Goal: Information Seeking & Learning: Learn about a topic

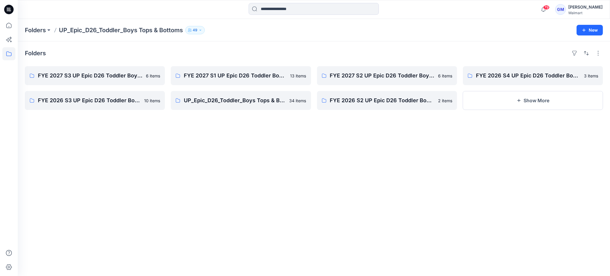
click at [10, 55] on icon at bounding box center [8, 53] width 13 height 13
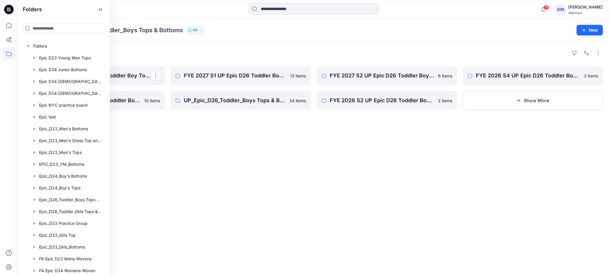
click at [136, 58] on div "Folders FYE 2027 S3 UP Epic D26 Toddler Boy Tops & Bottoms FYE 2026 S3 UP Epic …" at bounding box center [314, 158] width 592 height 235
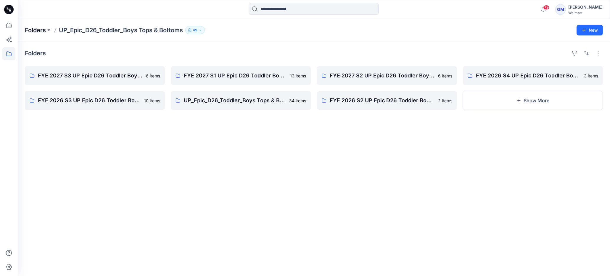
click at [42, 31] on p "Folders" at bounding box center [35, 30] width 21 height 8
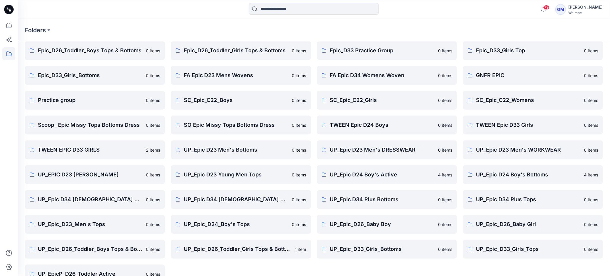
scroll to position [113, 0]
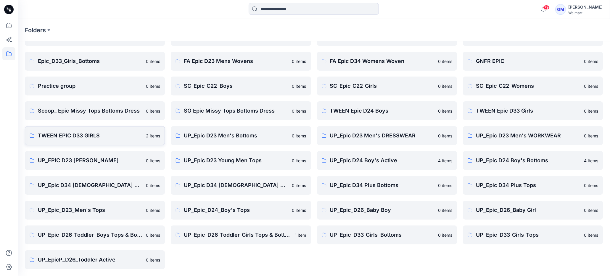
click at [89, 136] on p "TWEEN EPIC D33 GIRLS" at bounding box center [90, 136] width 104 height 8
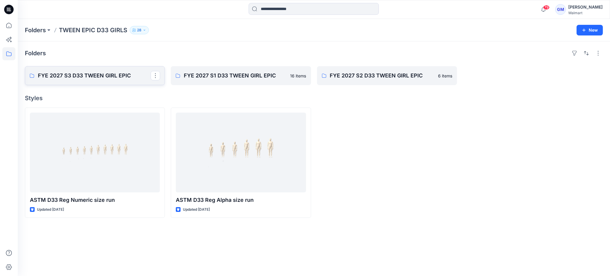
click at [90, 75] on p "FYE 2027 S3 D33 TWEEN GIRL EPIC" at bounding box center [94, 76] width 113 height 8
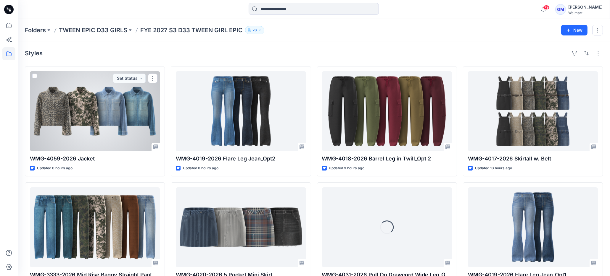
click at [86, 114] on div at bounding box center [95, 111] width 130 height 80
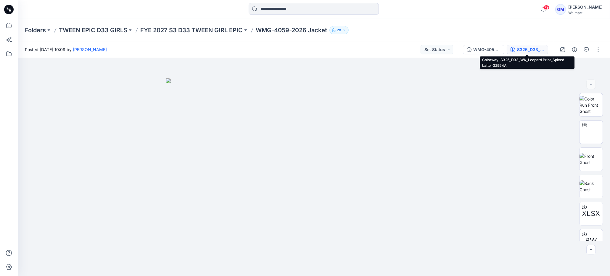
click at [533, 50] on div "S325_D33_WA_Leopard Print_Spiced Latte_G2594A" at bounding box center [530, 49] width 27 height 7
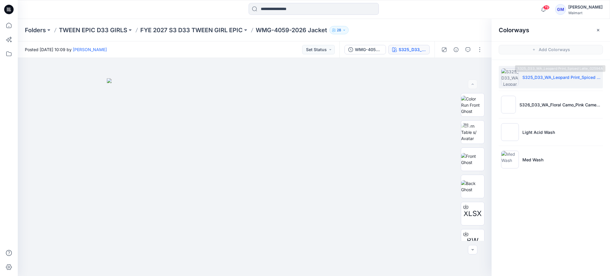
drag, startPoint x: 521, startPoint y: 79, endPoint x: 534, endPoint y: 79, distance: 12.7
click at [522, 79] on p "S325_D33_WA_Leopard Print_Spiced Latte_G2594A" at bounding box center [561, 77] width 78 height 6
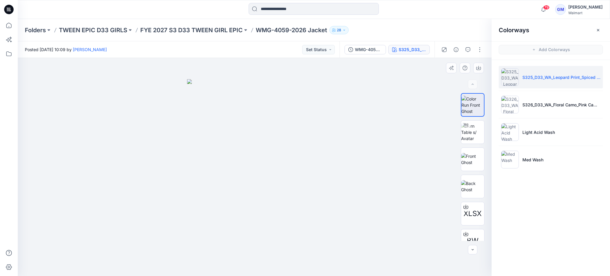
click at [471, 102] on img at bounding box center [472, 105] width 22 height 19
click at [478, 68] on icon "button" at bounding box center [478, 68] width 5 height 5
click at [512, 134] on img at bounding box center [510, 132] width 18 height 18
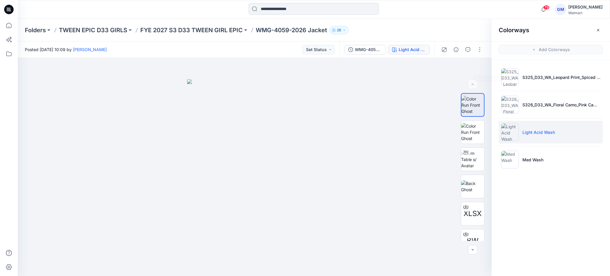
drag, startPoint x: 482, startPoint y: 67, endPoint x: 492, endPoint y: 78, distance: 15.1
click at [0, 0] on button "button" at bounding box center [0, 0] width 0 height 0
click at [512, 160] on img at bounding box center [510, 160] width 18 height 18
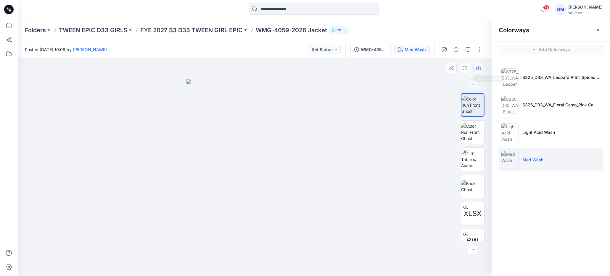
click at [482, 65] on button "button" at bounding box center [478, 68] width 11 height 11
click at [470, 158] on img at bounding box center [472, 159] width 23 height 19
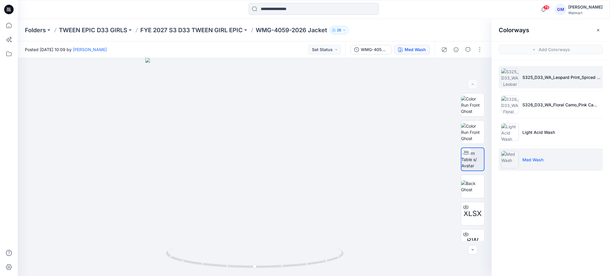
drag, startPoint x: 507, startPoint y: 82, endPoint x: 499, endPoint y: 85, distance: 8.8
click at [508, 82] on img at bounding box center [510, 77] width 18 height 18
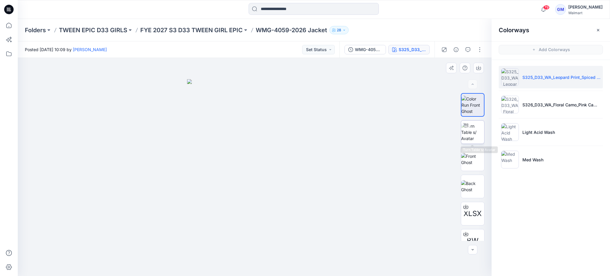
click at [475, 134] on img at bounding box center [472, 132] width 23 height 19
click at [255, 262] on div at bounding box center [254, 260] width 7 height 7
drag, startPoint x: 254, startPoint y: 262, endPoint x: 259, endPoint y: 253, distance: 10.6
click at [254, 262] on div at bounding box center [254, 260] width 7 height 7
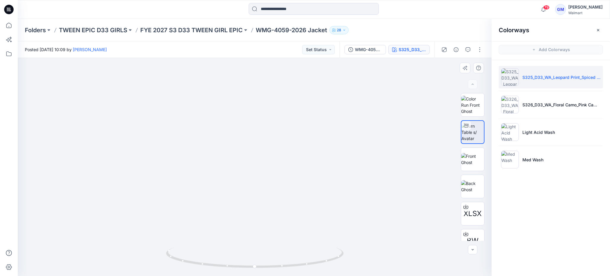
drag, startPoint x: 275, startPoint y: 219, endPoint x: 272, endPoint y: 234, distance: 15.5
click at [272, 232] on img at bounding box center [255, 138] width 360 height 278
click at [254, 263] on div at bounding box center [254, 260] width 7 height 7
drag, startPoint x: 268, startPoint y: 232, endPoint x: 267, endPoint y: 240, distance: 8.0
click at [267, 239] on img at bounding box center [254, 133] width 401 height 287
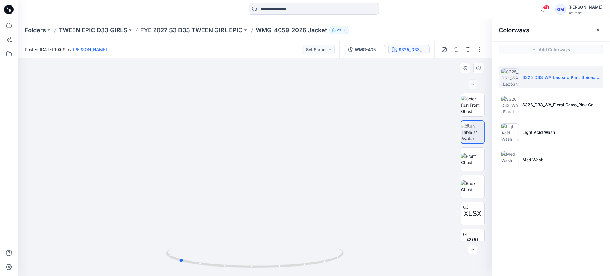
drag, startPoint x: 196, startPoint y: 265, endPoint x: 131, endPoint y: 250, distance: 66.6
click at [130, 251] on div at bounding box center [255, 167] width 474 height 218
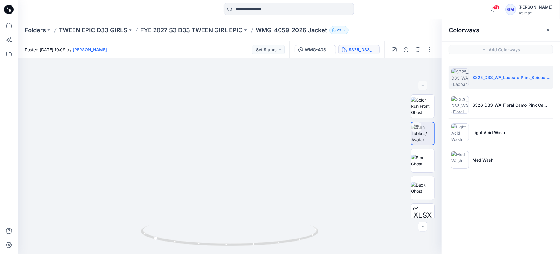
click at [271, 32] on p "WMG-4059-2026 Jacket" at bounding box center [291, 30] width 71 height 8
click at [273, 31] on p "WMG-4059-2026 Jacket" at bounding box center [291, 30] width 71 height 8
click at [299, 31] on p "WMG-4059-2026 Jacket" at bounding box center [291, 30] width 71 height 8
drag, startPoint x: 307, startPoint y: 30, endPoint x: 302, endPoint y: 30, distance: 5.0
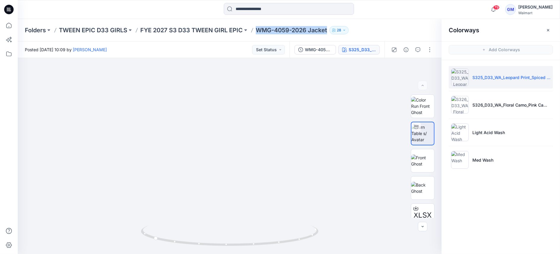
click at [304, 30] on p "WMG-4059-2026 Jacket" at bounding box center [291, 30] width 71 height 8
drag, startPoint x: 258, startPoint y: 32, endPoint x: 263, endPoint y: 31, distance: 5.7
click at [258, 32] on p "WMG-4059-2026 Jacket" at bounding box center [291, 30] width 71 height 8
drag, startPoint x: 258, startPoint y: 31, endPoint x: 310, endPoint y: 31, distance: 52.1
click at [317, 30] on p "WMG-4059-2026 Jacket" at bounding box center [291, 30] width 71 height 8
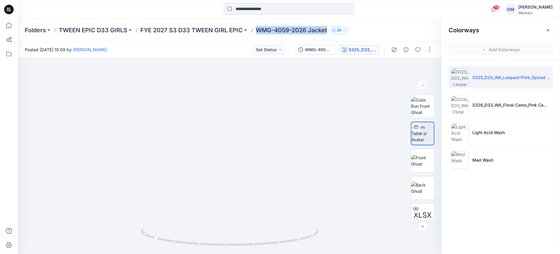
click at [308, 32] on p "WMG-4059-2026 Jacket" at bounding box center [291, 30] width 71 height 8
click at [300, 25] on div "Folders TWEEN EPIC D33 GIRLS FYE 2027 S3 D33 TWEEN GIRL EPIC WMG-4059-2026 Jack…" at bounding box center [289, 30] width 542 height 22
click at [294, 28] on p "WMG-4059-2026 Jacket" at bounding box center [291, 30] width 71 height 8
drag, startPoint x: 294, startPoint y: 28, endPoint x: 299, endPoint y: 30, distance: 5.2
click at [294, 28] on p "WMG-4059-2026 Jacket" at bounding box center [291, 30] width 71 height 8
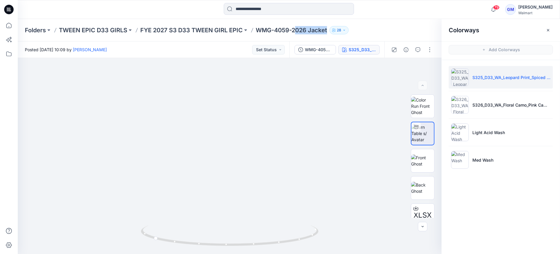
drag, startPoint x: 308, startPoint y: 30, endPoint x: 307, endPoint y: 38, distance: 7.7
click at [308, 30] on p "WMG-4059-2026 Jacket" at bounding box center [291, 30] width 71 height 8
click at [307, 40] on div "Folders TWEEN EPIC D33 GIRLS FYE 2027 S3 D33 TWEEN GIRL EPIC WMG-4059-2026 Jack…" at bounding box center [289, 30] width 542 height 22
drag, startPoint x: 307, startPoint y: 31, endPoint x: 259, endPoint y: 32, distance: 48.2
click at [257, 32] on p "WMG-4059-2026 Jacket" at bounding box center [291, 30] width 71 height 8
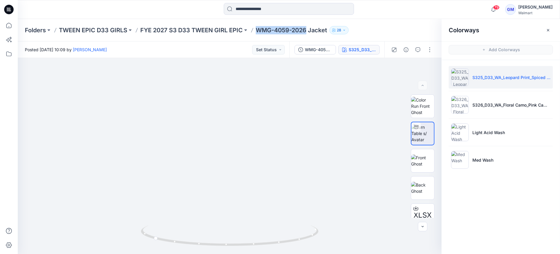
copy p "WMG-4059-2026"
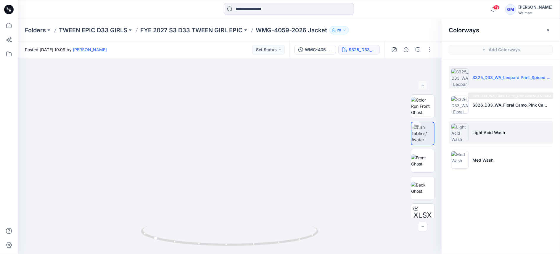
click at [490, 131] on p "Light Acid Wash" at bounding box center [488, 132] width 33 height 6
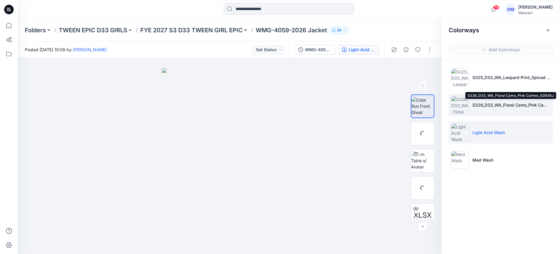
click at [486, 105] on p "S326_D33_WA_Floral Camo_Pink Cameo_G2948J" at bounding box center [511, 105] width 78 height 6
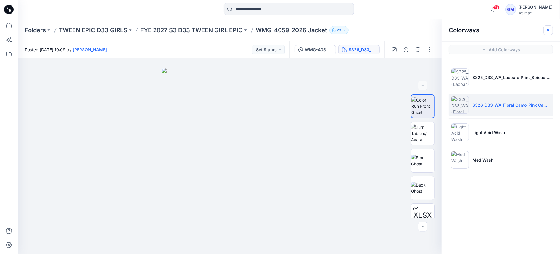
click at [548, 29] on icon "button" at bounding box center [548, 30] width 2 height 2
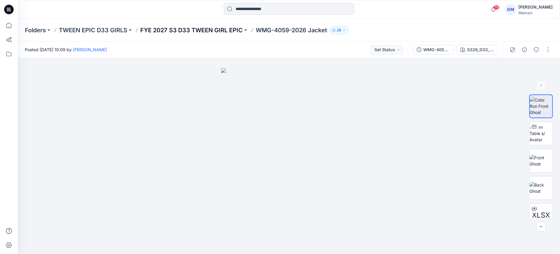
click at [221, 29] on p "FYE 2027 S3 D33 TWEEN GIRL EPIC" at bounding box center [191, 30] width 102 height 8
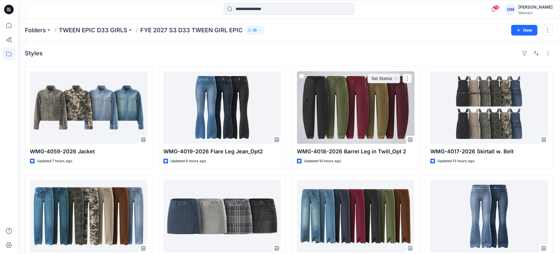
click at [390, 117] on div at bounding box center [355, 107] width 117 height 72
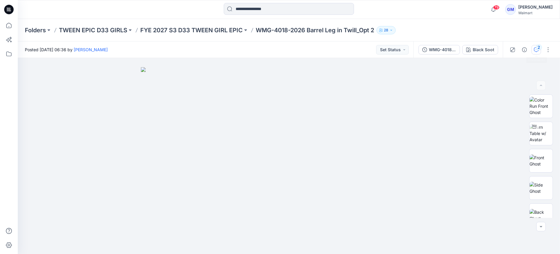
click at [538, 49] on div "2" at bounding box center [539, 47] width 6 height 6
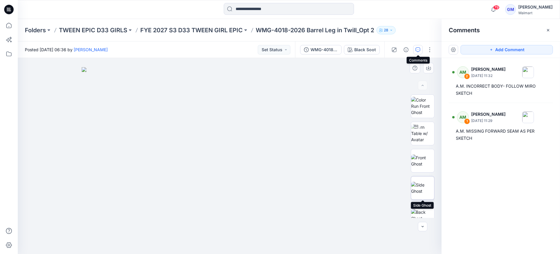
click at [426, 182] on img at bounding box center [422, 188] width 23 height 12
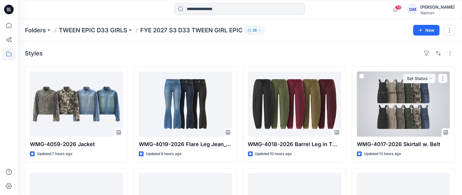
click at [412, 100] on div at bounding box center [403, 103] width 93 height 65
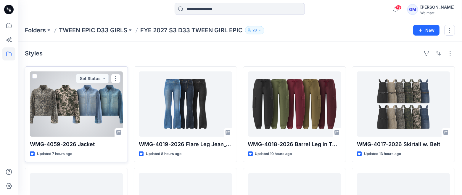
click at [78, 106] on div at bounding box center [76, 103] width 93 height 65
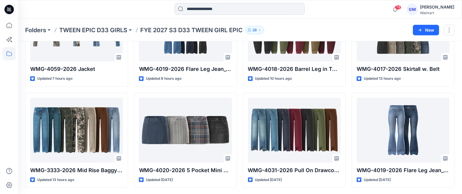
scroll to position [75, 0]
